Goal: Contribute content

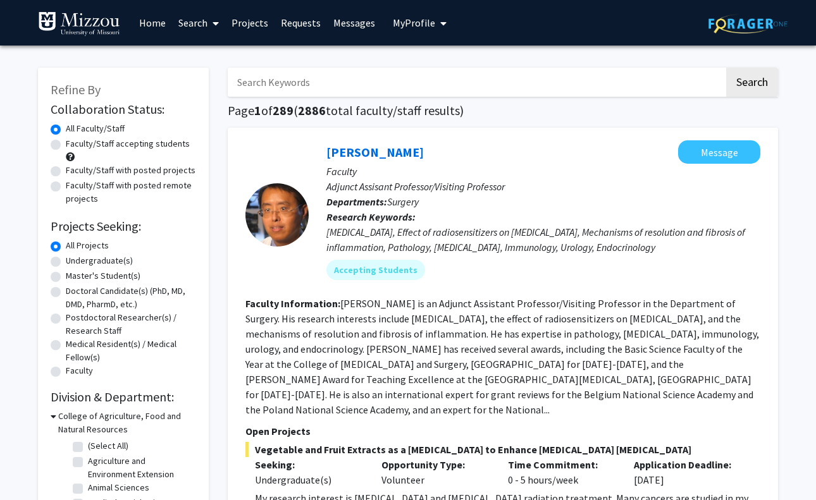
click at [415, 80] on input "Search Keywords" at bounding box center [476, 82] width 496 height 29
type input "pazia"
click at [751, 84] on button "Search" at bounding box center [752, 82] width 52 height 29
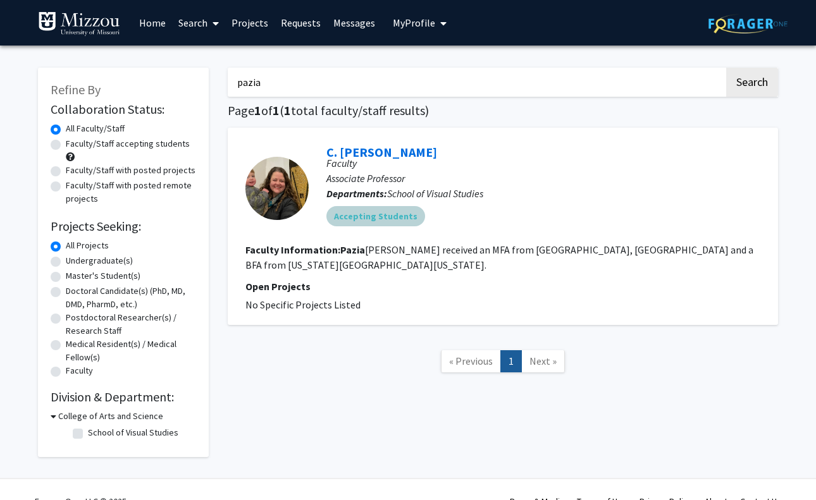
click at [372, 222] on mat-chip "Accepting Students" at bounding box center [375, 216] width 99 height 20
click at [365, 156] on link "C. [PERSON_NAME]" at bounding box center [381, 152] width 111 height 16
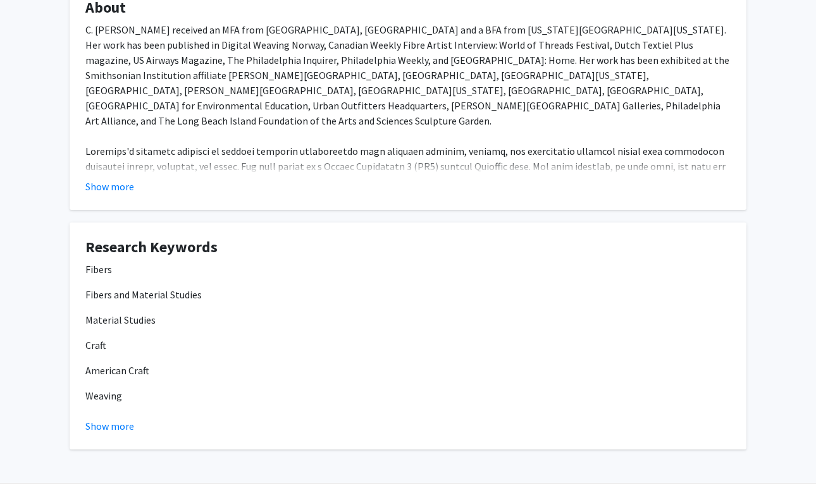
scroll to position [285, 0]
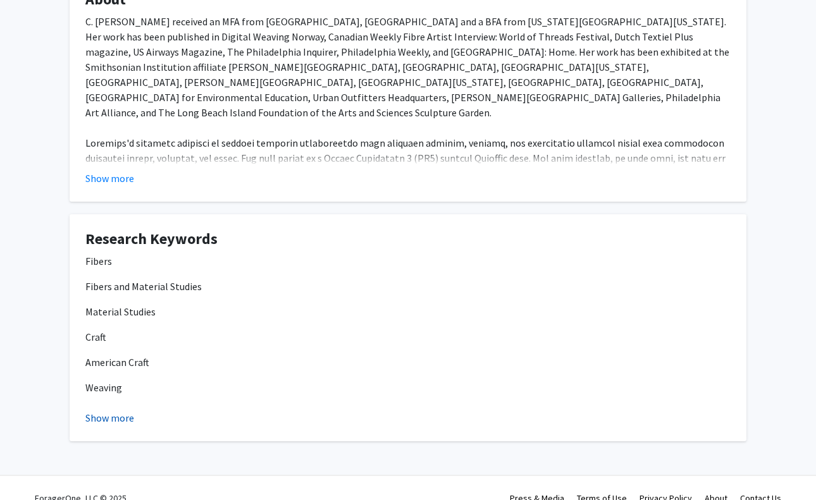
click at [108, 410] on button "Show more" at bounding box center [109, 417] width 49 height 15
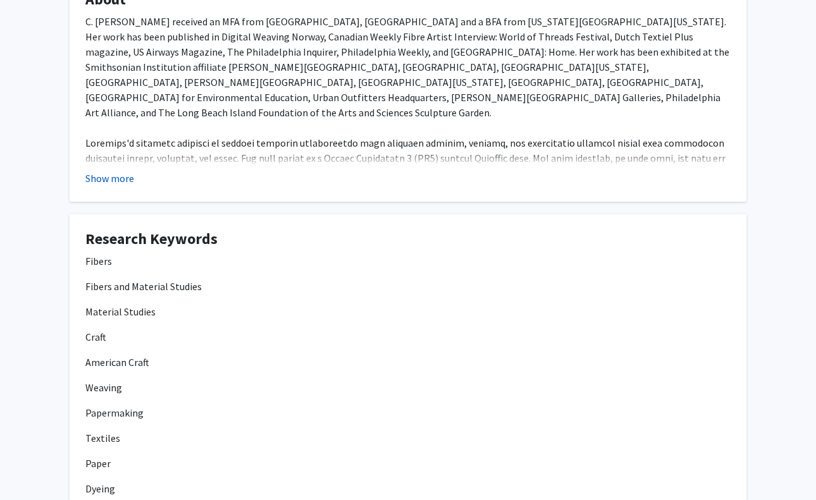
click at [113, 171] on button "Show more" at bounding box center [109, 178] width 49 height 15
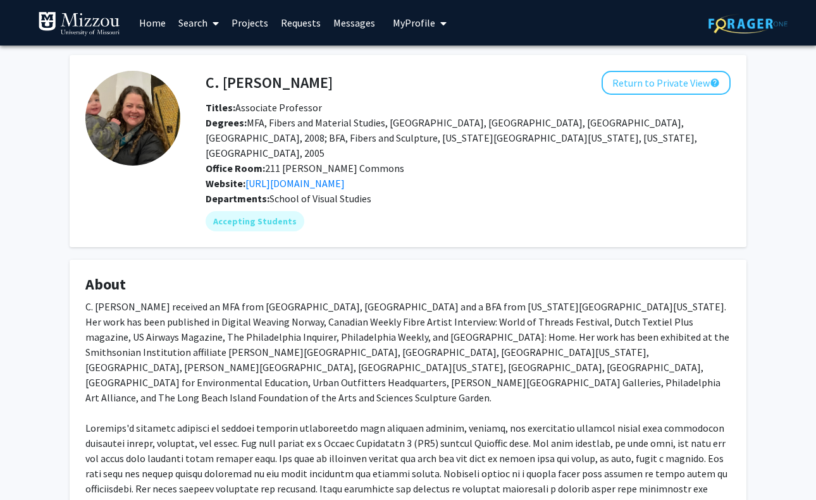
scroll to position [0, 0]
click at [258, 26] on link "Projects" at bounding box center [249, 23] width 49 height 44
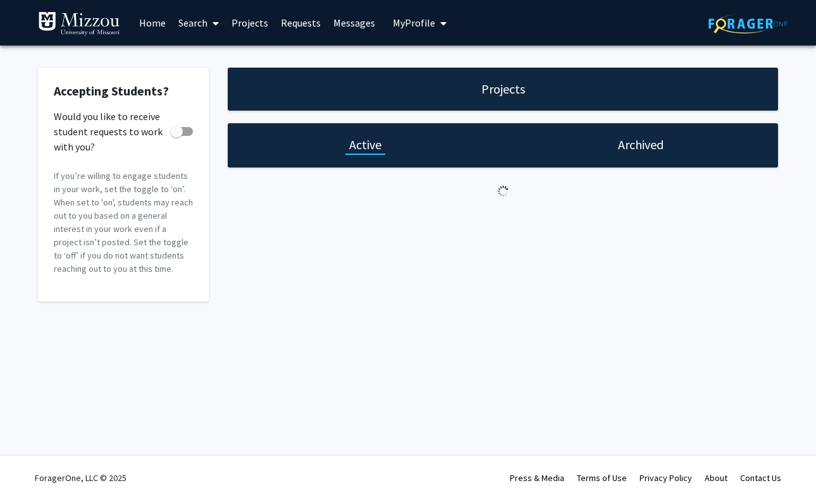
checkbox input "true"
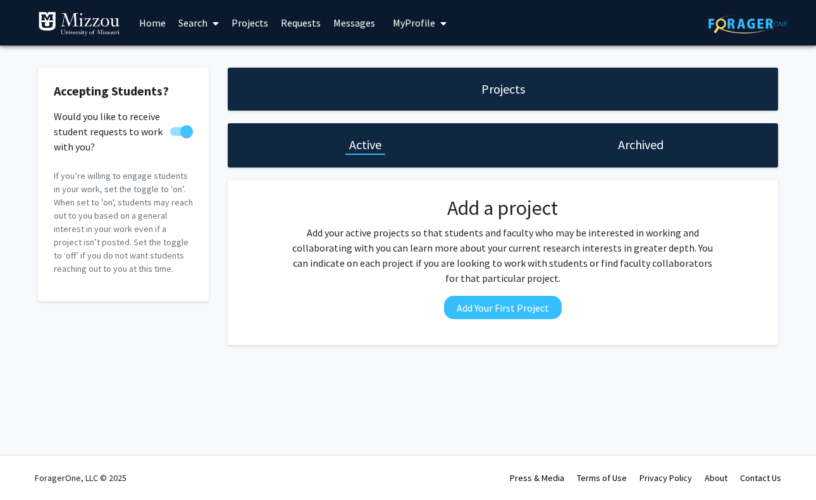
click at [502, 83] on h1 "Projects" at bounding box center [503, 89] width 44 height 18
click at [539, 300] on button "Add Your First Project" at bounding box center [503, 307] width 118 height 23
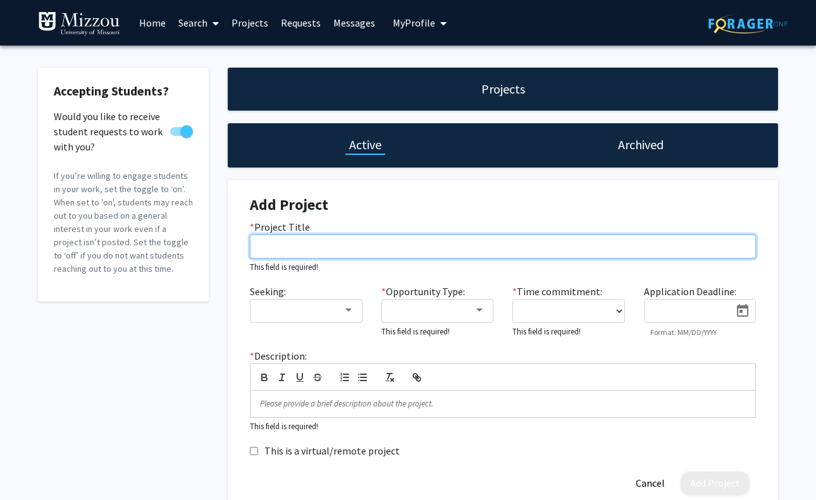
click at [341, 257] on input "* Project Title" at bounding box center [503, 247] width 506 height 24
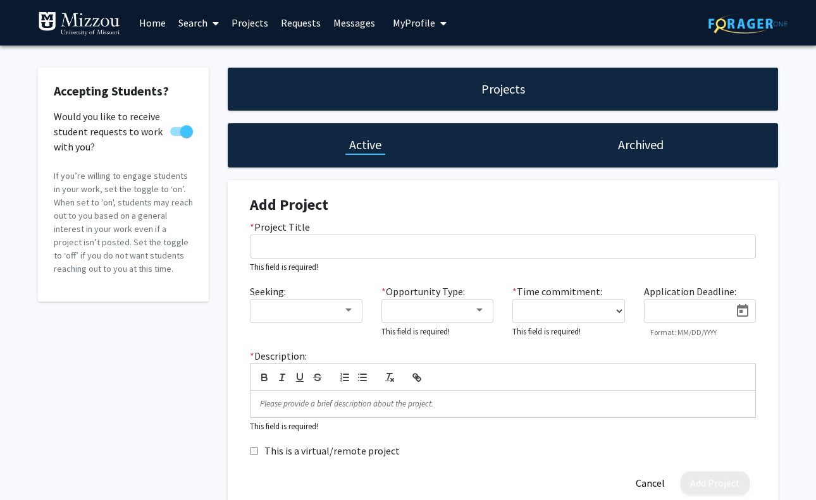
click at [282, 335] on div "Seeking:" at bounding box center [306, 311] width 132 height 54
click at [149, 20] on link "Home" at bounding box center [152, 23] width 39 height 44
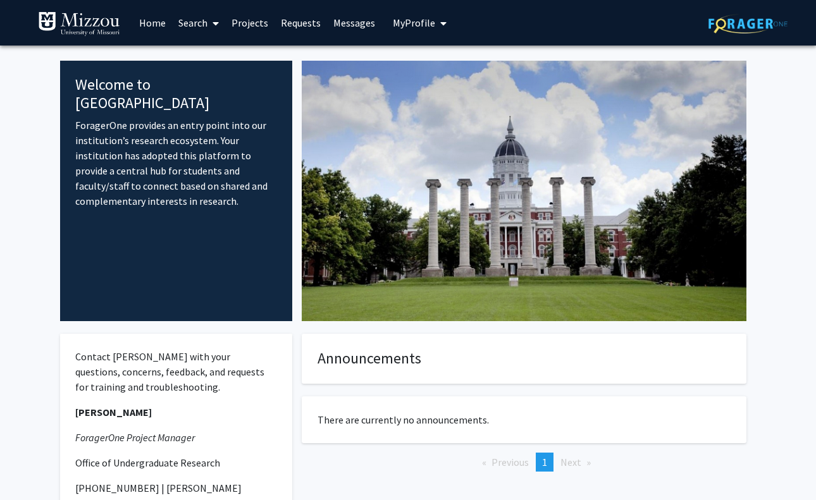
click at [421, 24] on span "My Profile" at bounding box center [414, 22] width 42 height 13
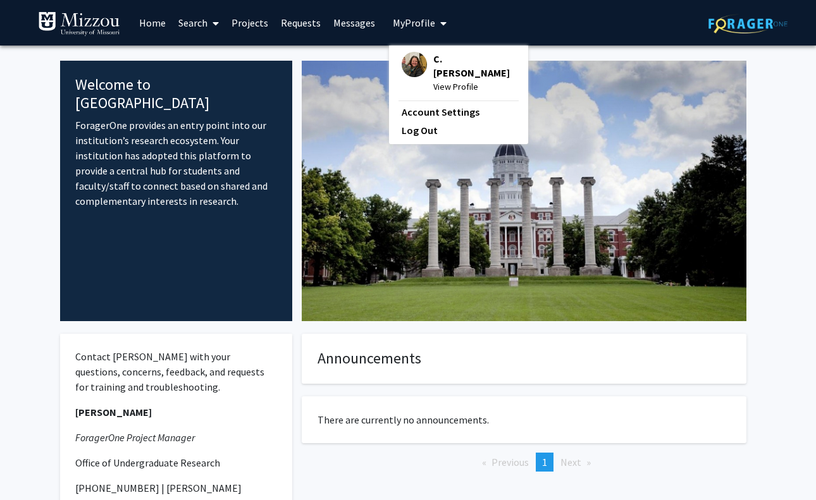
click at [157, 23] on link "Home" at bounding box center [152, 23] width 39 height 44
